Goal: Task Accomplishment & Management: Complete application form

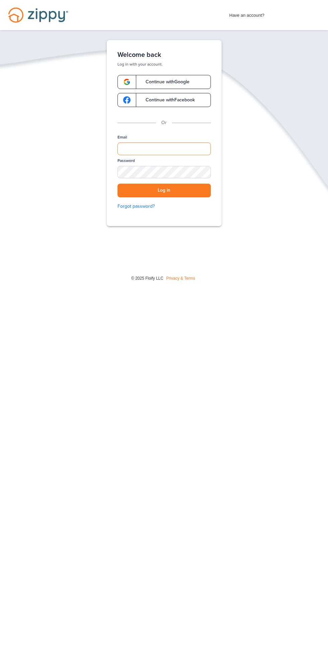
click at [138, 146] on input "Email" at bounding box center [163, 148] width 93 height 13
type input "**********"
click at [117, 184] on button "Log in" at bounding box center [163, 191] width 93 height 14
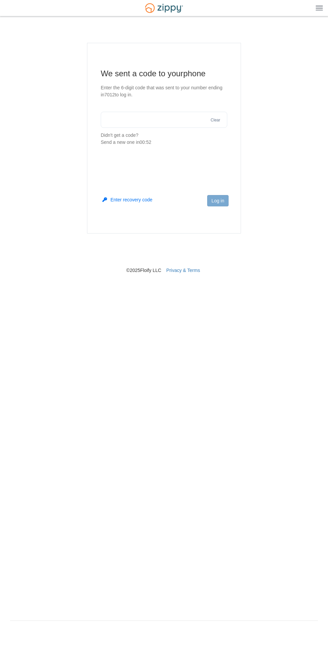
click at [123, 119] on input "text" at bounding box center [164, 120] width 126 height 16
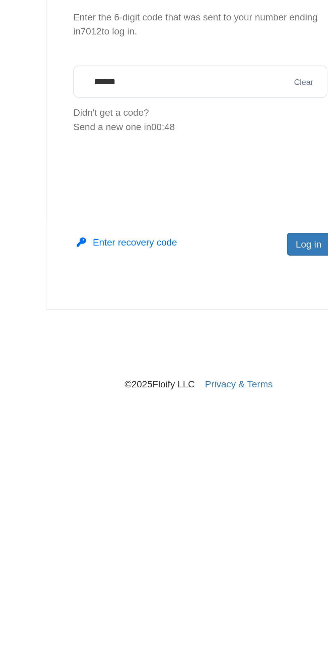
type input "******"
click at [214, 203] on button "Log in" at bounding box center [217, 200] width 21 height 11
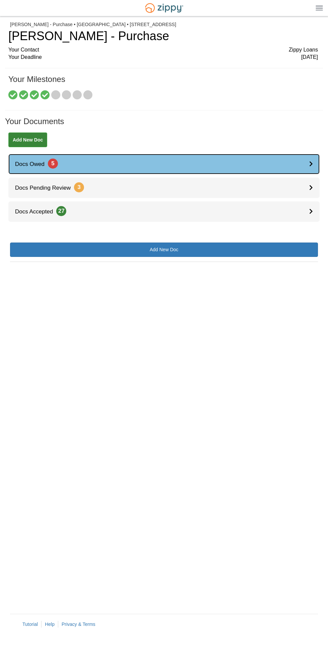
click at [311, 148] on icon at bounding box center [311, 164] width 4 height 6
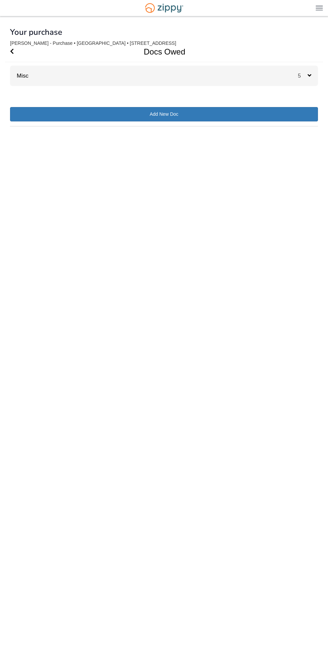
click at [309, 75] on icon at bounding box center [309, 75] width 4 height 6
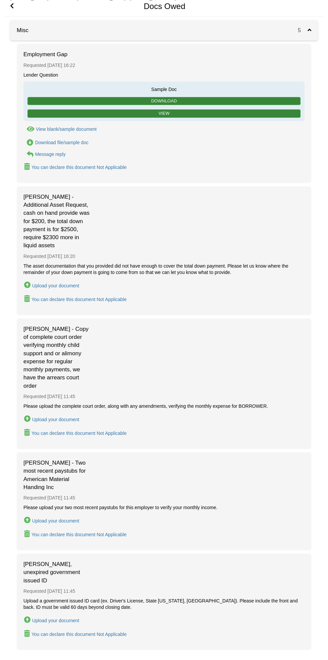
scroll to position [98, 0]
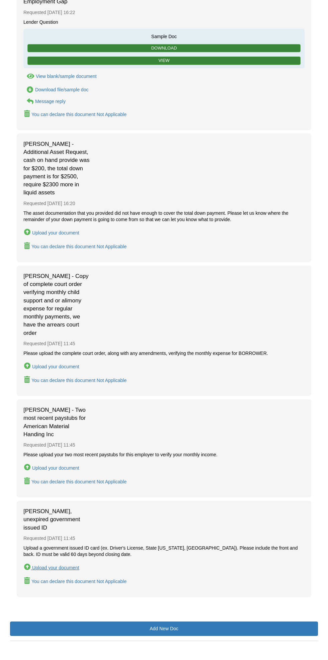
click at [78, 565] on div "Upload your document" at bounding box center [55, 567] width 47 height 5
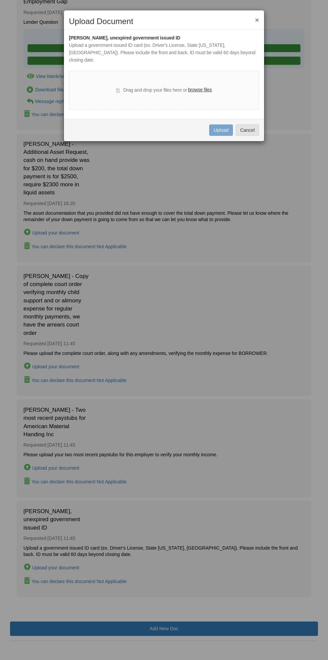
click at [168, 363] on div "× Upload Document [PERSON_NAME], unexpired government issued ID Upload a govern…" at bounding box center [164, 330] width 328 height 660
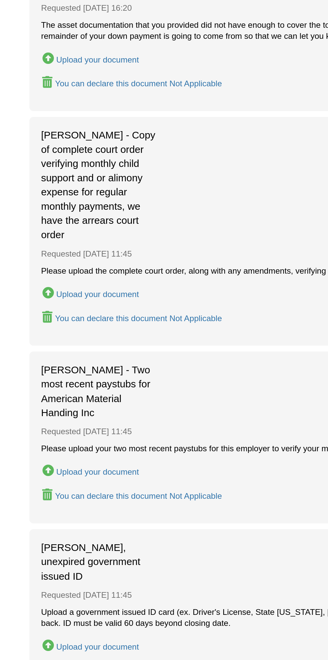
scroll to position [14, 0]
click at [77, 448] on div "Upload your document" at bounding box center [55, 450] width 47 height 5
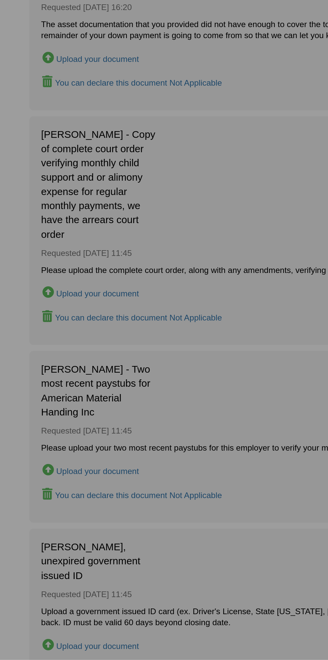
click at [60, 450] on div "× Upload Document [PERSON_NAME] - Copy of complete court order verifying monthl…" at bounding box center [164, 330] width 328 height 660
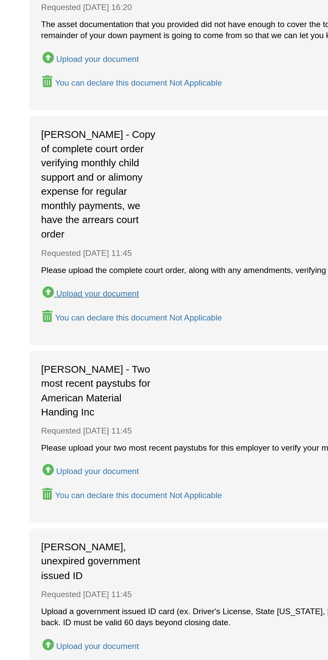
click at [67, 450] on div "Upload your document" at bounding box center [55, 450] width 47 height 5
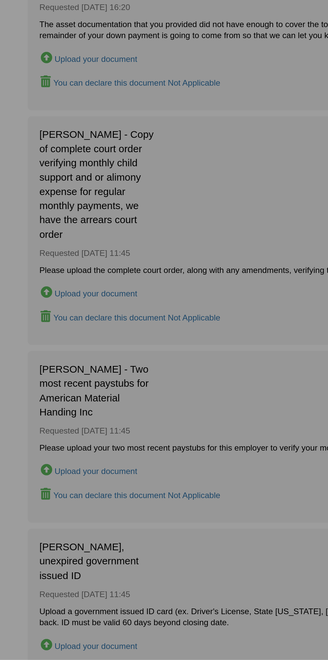
click at [65, 451] on div "× Upload Document [PERSON_NAME] - Copy of complete court order verifying monthl…" at bounding box center [164, 330] width 328 height 660
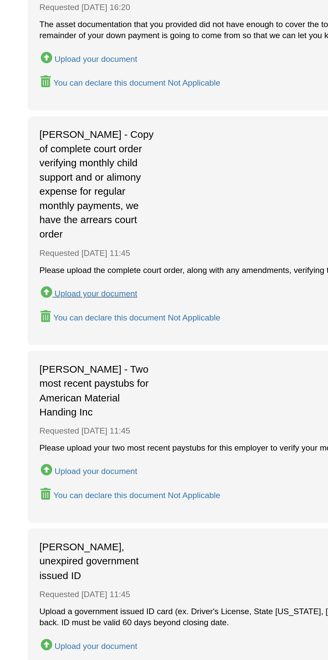
click at [70, 448] on div "Upload your document" at bounding box center [55, 450] width 47 height 5
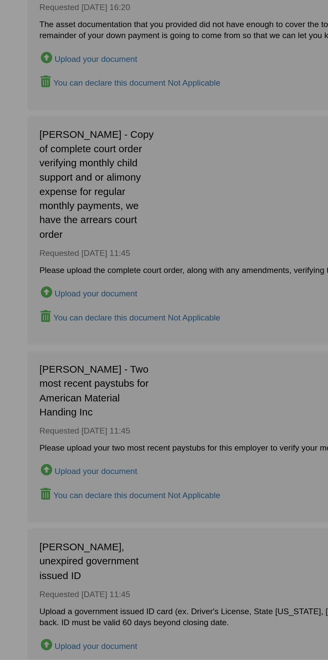
click at [64, 451] on div "× Upload Document [PERSON_NAME] - Copy of complete court order verifying monthl…" at bounding box center [164, 330] width 328 height 660
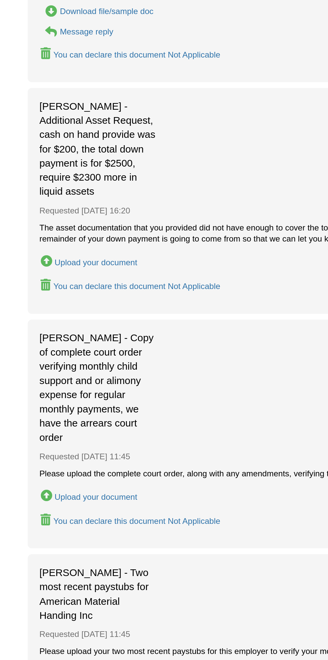
scroll to position [14, 0]
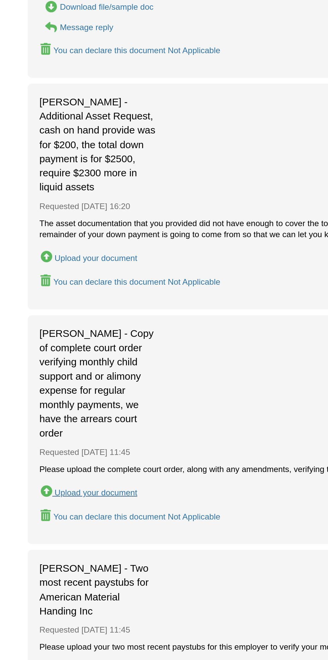
click at [31, 450] on button "Upload your document" at bounding box center [51, 451] width 57 height 10
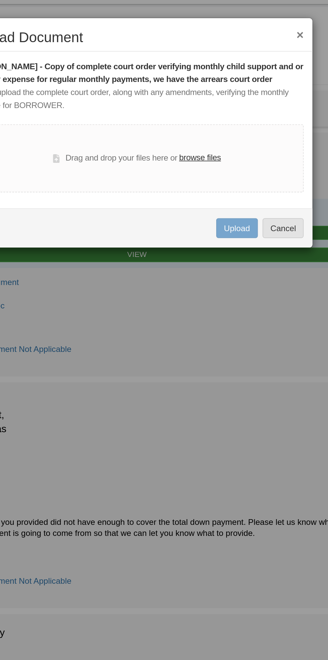
click at [202, 92] on label "browse files" at bounding box center [200, 89] width 24 height 7
click at [0, 0] on input "browse files" at bounding box center [0, 0] width 0 height 0
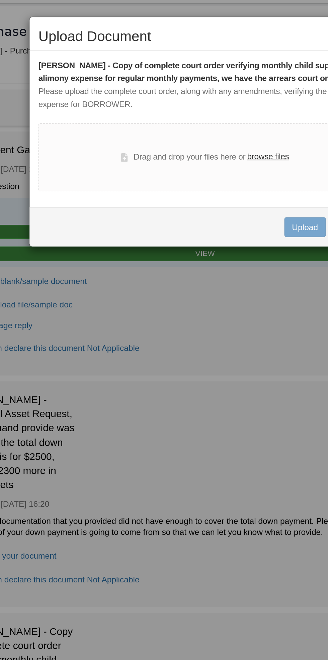
click at [204, 88] on label "browse files" at bounding box center [200, 89] width 24 height 7
click at [0, 0] on input "browse files" at bounding box center [0, 0] width 0 height 0
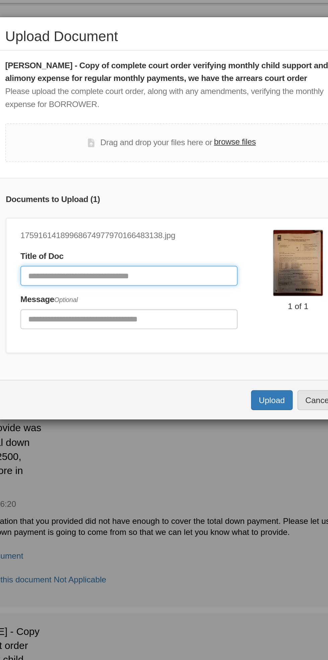
click at [163, 157] on input "Document Title" at bounding box center [140, 157] width 124 height 11
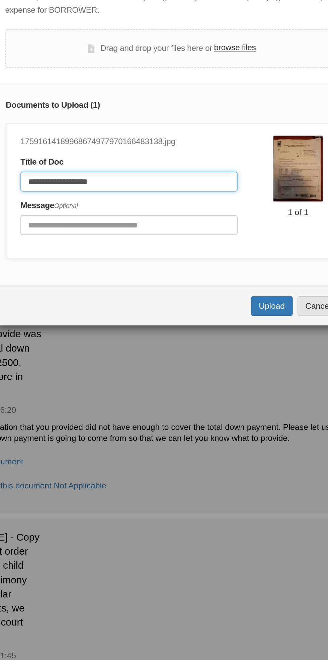
type input "**********"
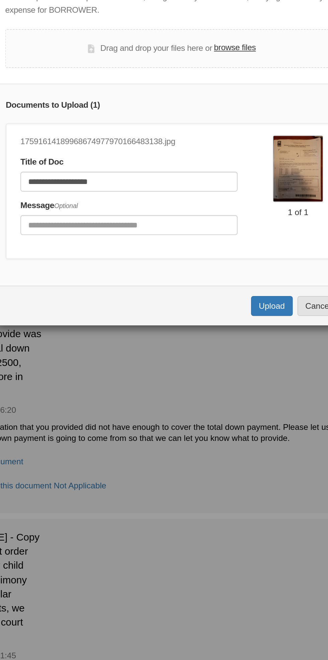
click at [202, 83] on label "browse files" at bounding box center [200, 81] width 24 height 7
click at [0, 0] on input "browse files" at bounding box center [0, 0] width 0 height 0
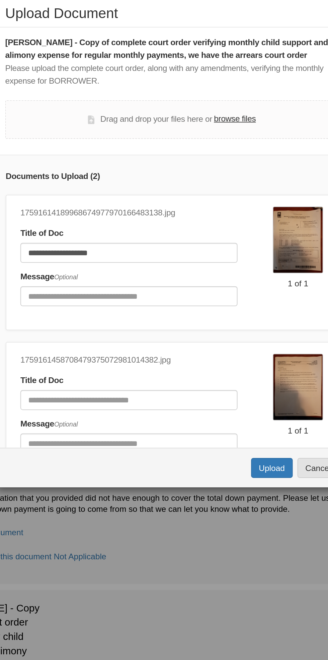
click at [199, 82] on label "browse files" at bounding box center [200, 81] width 24 height 7
click at [0, 0] on input "browse files" at bounding box center [0, 0] width 0 height 0
click at [205, 80] on label "browse files" at bounding box center [200, 81] width 24 height 7
click at [0, 0] on input "browse files" at bounding box center [0, 0] width 0 height 0
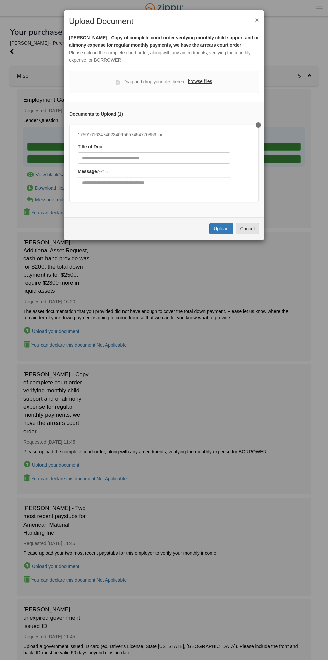
scroll to position [90, 0]
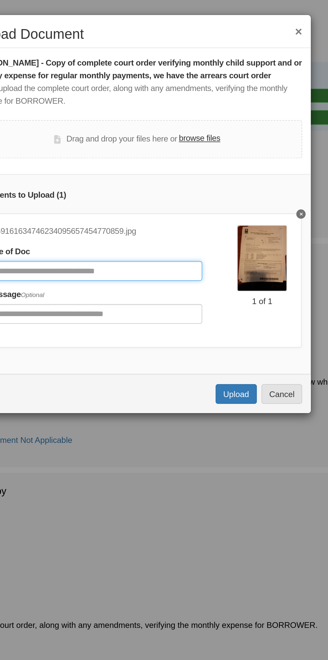
click at [150, 157] on input "Document Title" at bounding box center [140, 157] width 124 height 11
click at [137, 158] on input "Document Title" at bounding box center [140, 157] width 124 height 11
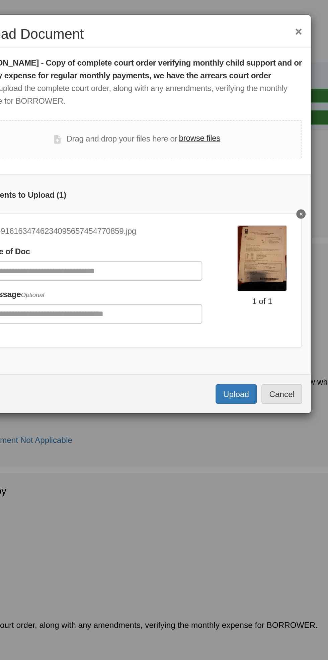
click at [202, 80] on label "browse files" at bounding box center [200, 81] width 24 height 7
click at [0, 0] on input "browse files" at bounding box center [0, 0] width 0 height 0
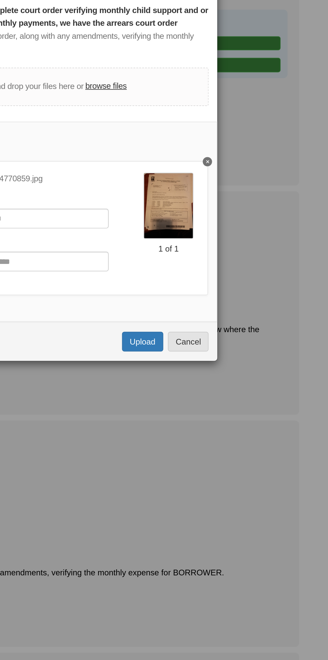
click at [64, 137] on div "Documents to Upload ( 1 ) 1759161634746234095657454770859.jpg Title of Doc Mess…" at bounding box center [164, 159] width 200 height 115
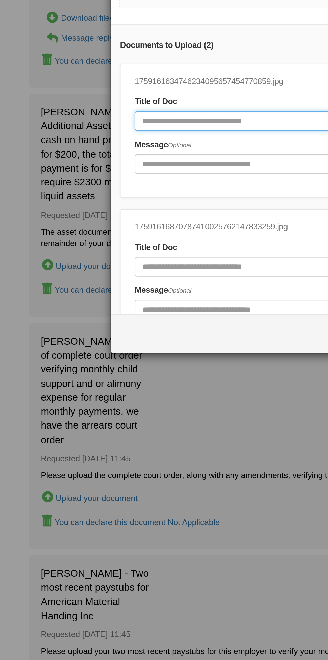
click at [114, 155] on input "Document Title" at bounding box center [140, 157] width 124 height 11
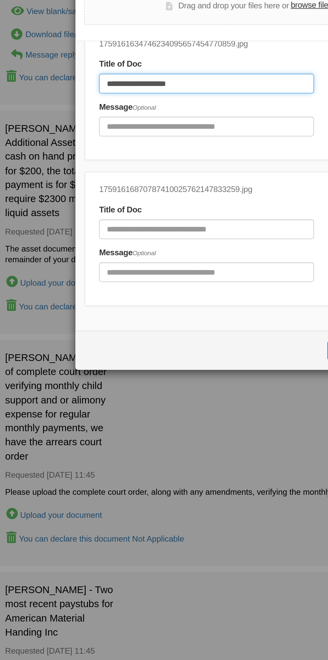
type input "**********"
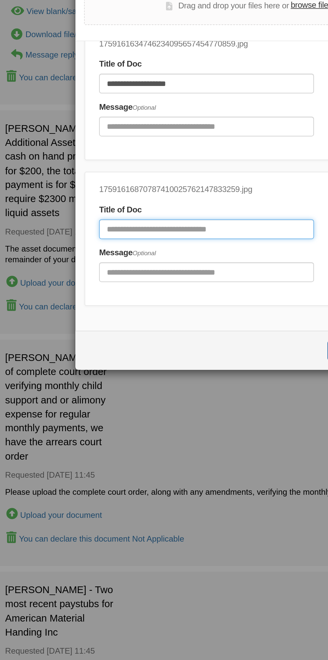
click at [142, 212] on input "Document Title" at bounding box center [140, 210] width 124 height 11
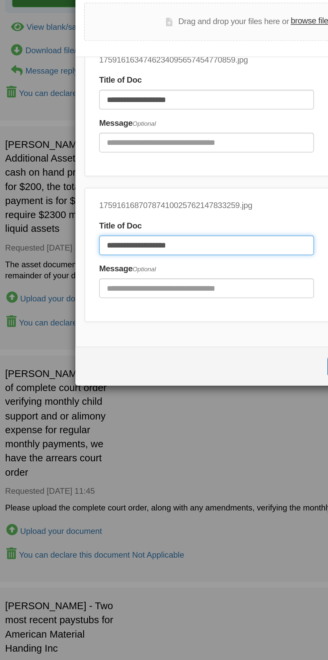
scroll to position [0, 0]
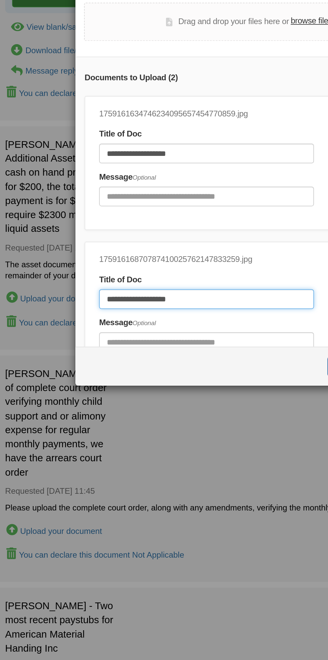
type input "**********"
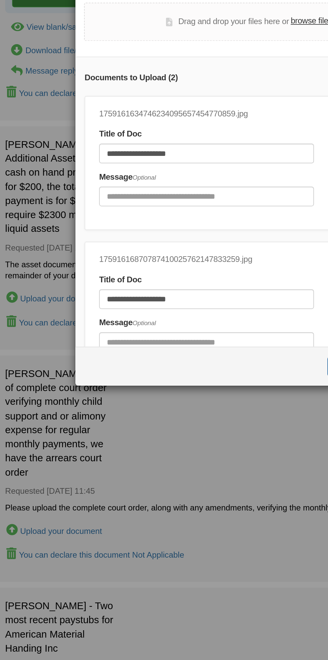
click at [201, 81] on label "browse files" at bounding box center [200, 81] width 24 height 7
click at [0, 0] on input "browse files" at bounding box center [0, 0] width 0 height 0
click at [197, 126] on div "**********" at bounding box center [163, 163] width 189 height 77
click at [197, 127] on div "**********" at bounding box center [163, 163] width 189 height 77
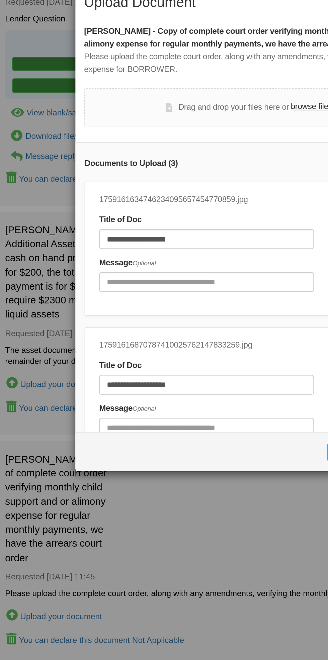
scroll to position [31, 0]
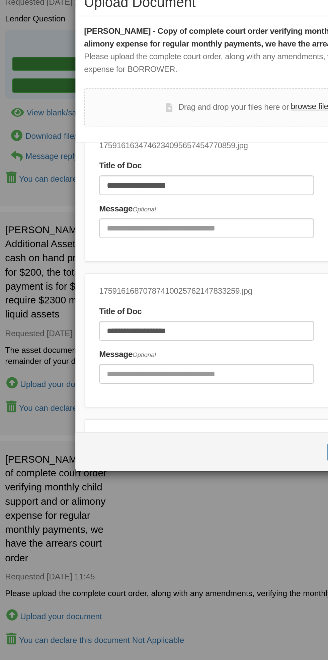
click at [198, 82] on label "browse files" at bounding box center [200, 81] width 24 height 7
click at [0, 0] on input "browse files" at bounding box center [0, 0] width 0 height 0
